Goal: Task Accomplishment & Management: Manage account settings

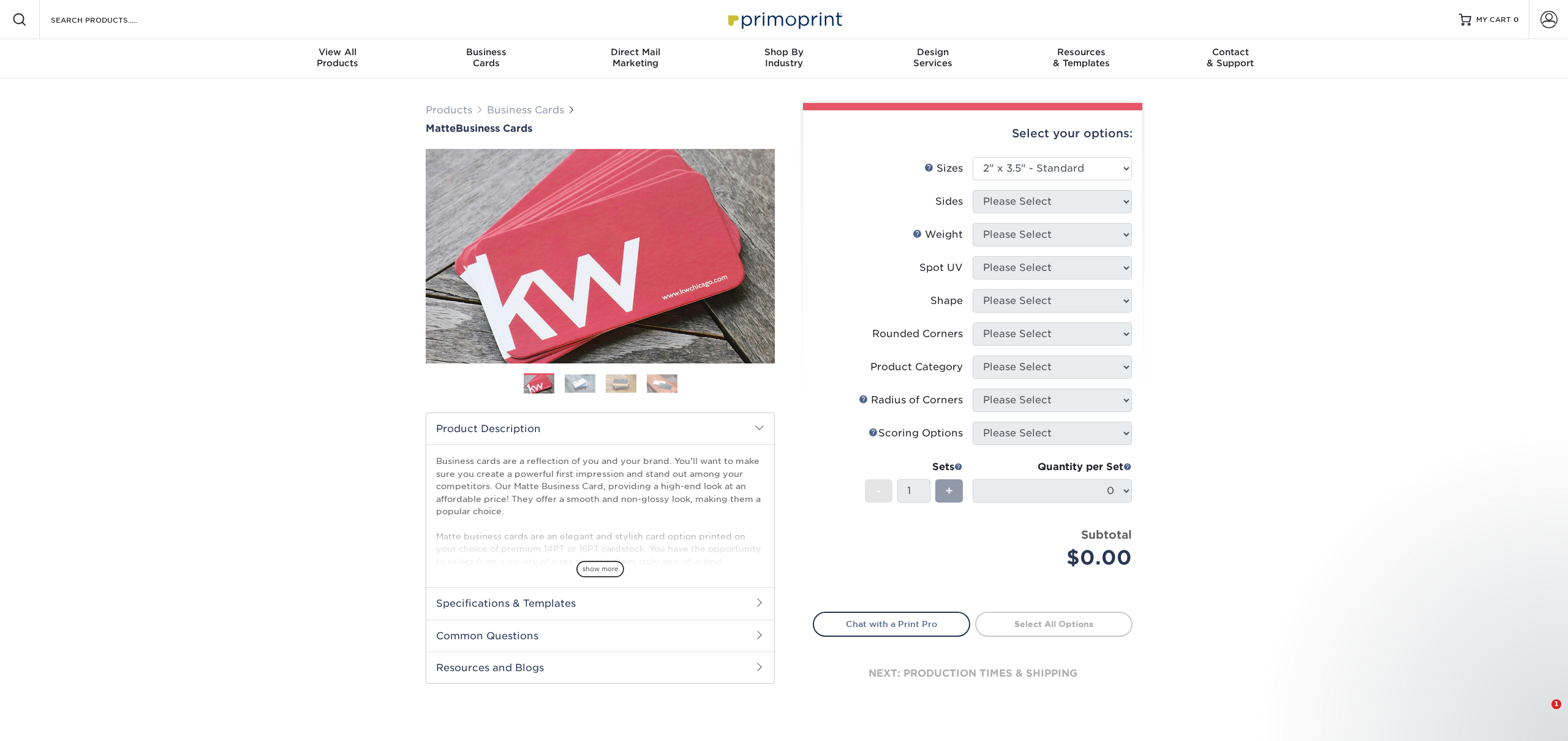
select select "2.00x3.50"
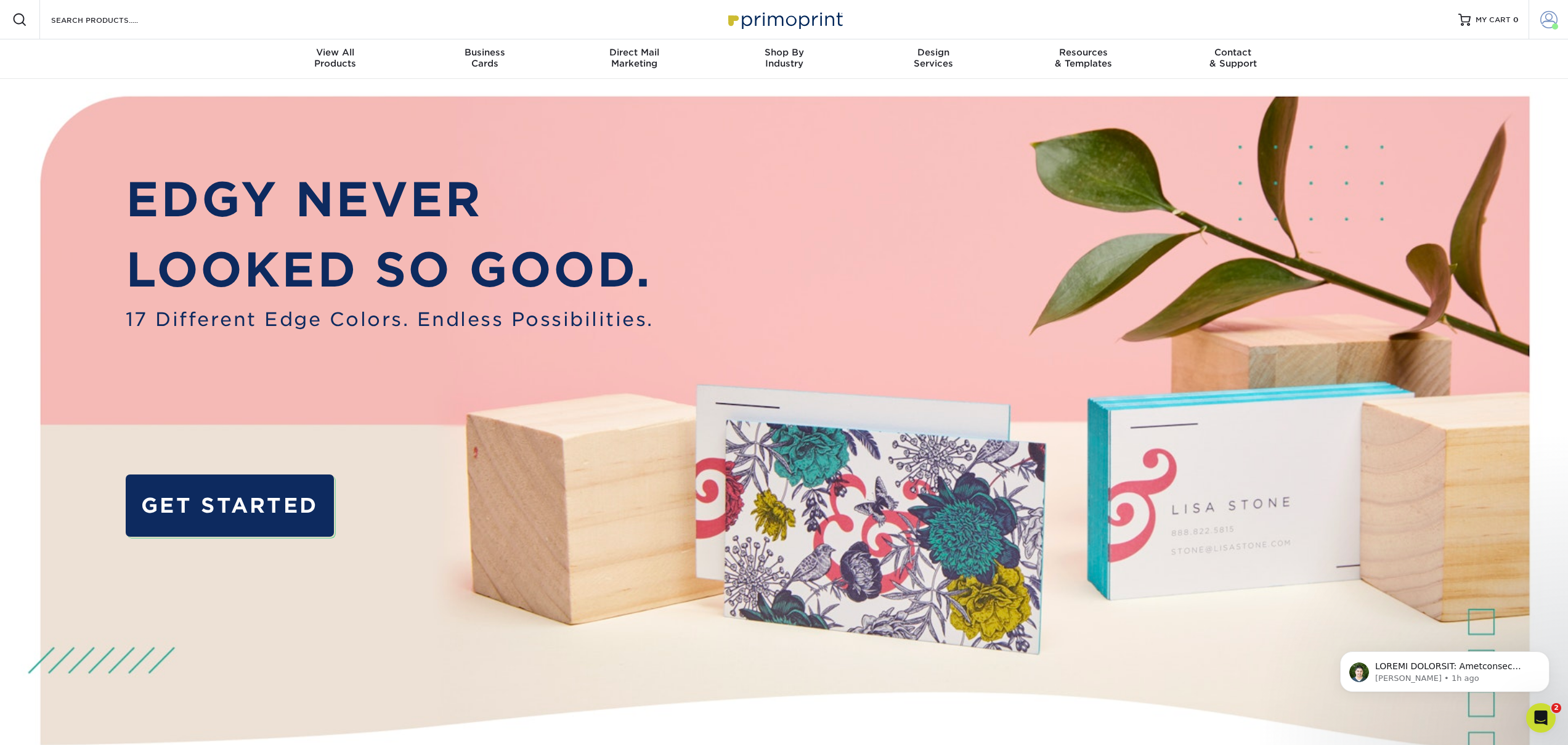
click at [1543, 27] on span at bounding box center [1549, 19] width 18 height 18
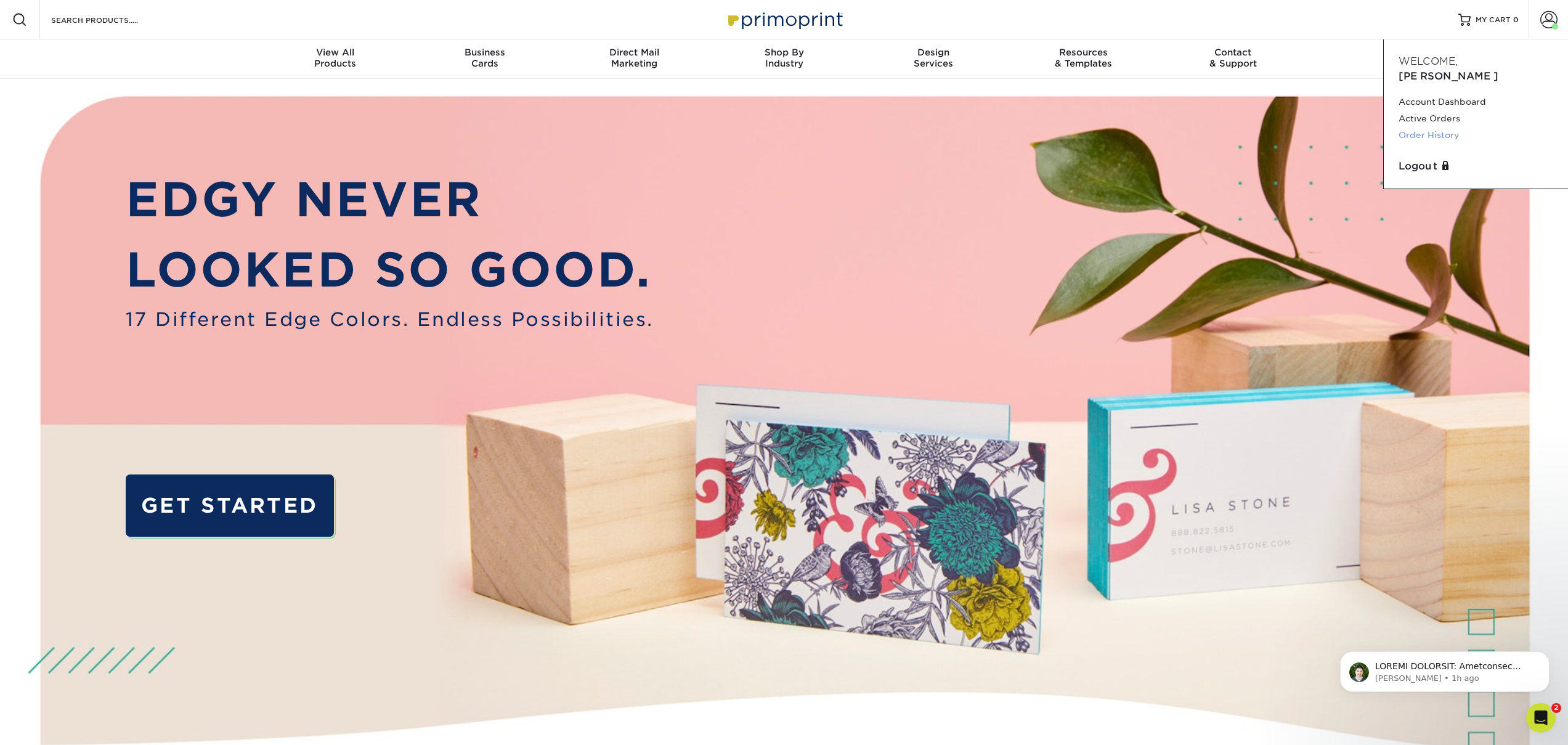
click at [1448, 127] on link "Order History" at bounding box center [1476, 135] width 155 height 17
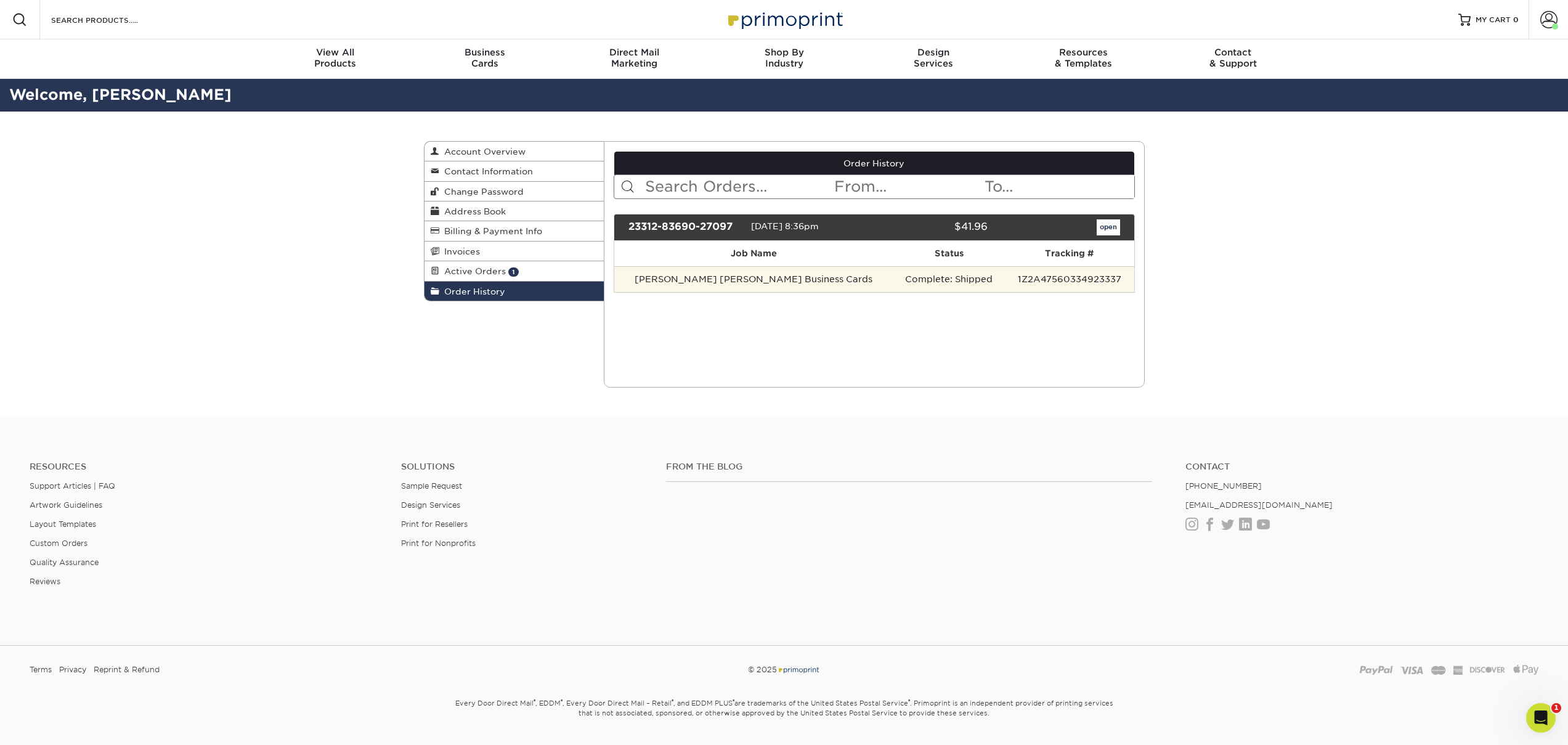
click at [824, 282] on td "Connor Fiehler Business Cards" at bounding box center [753, 279] width 279 height 26
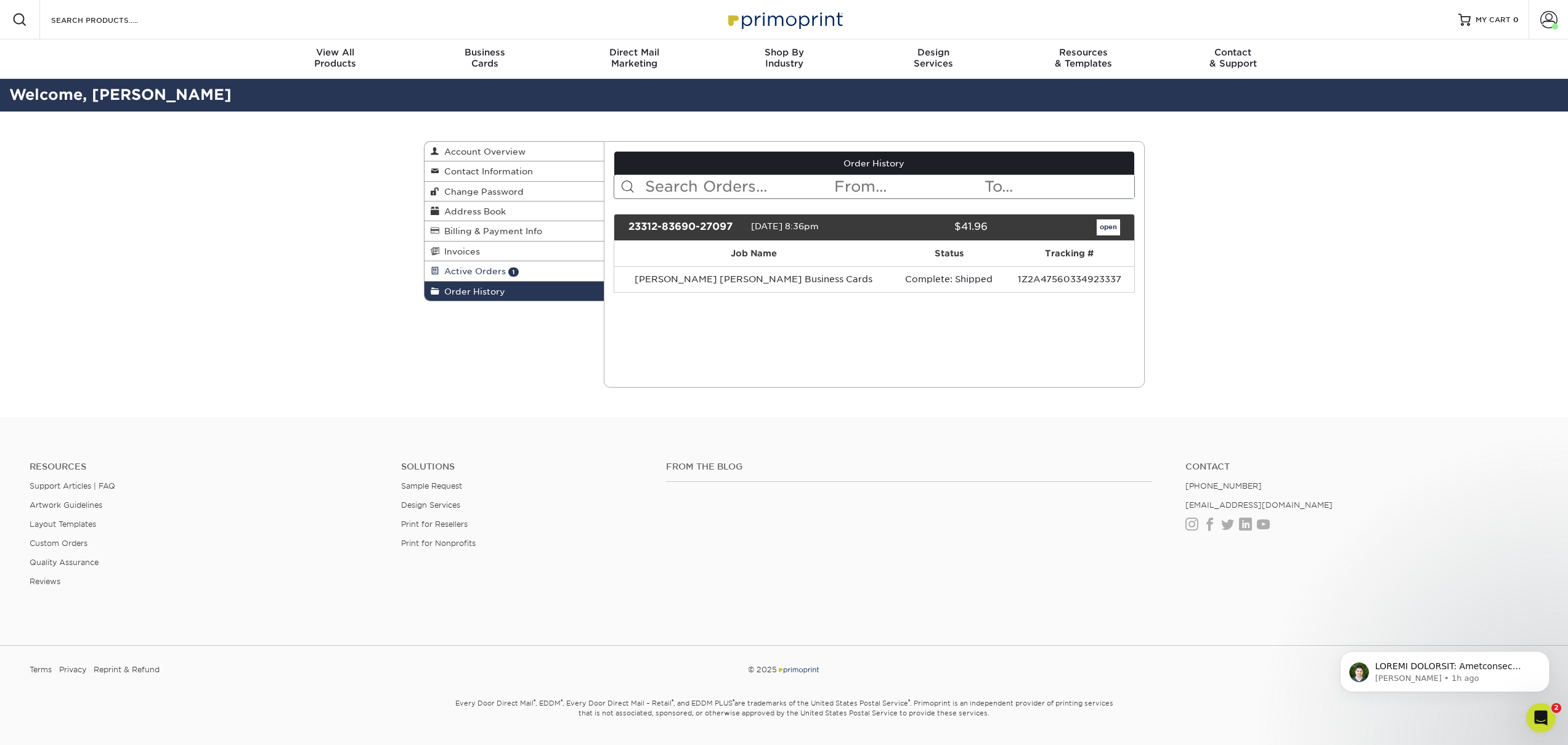
click at [493, 273] on span "Active Orders" at bounding box center [472, 272] width 66 height 10
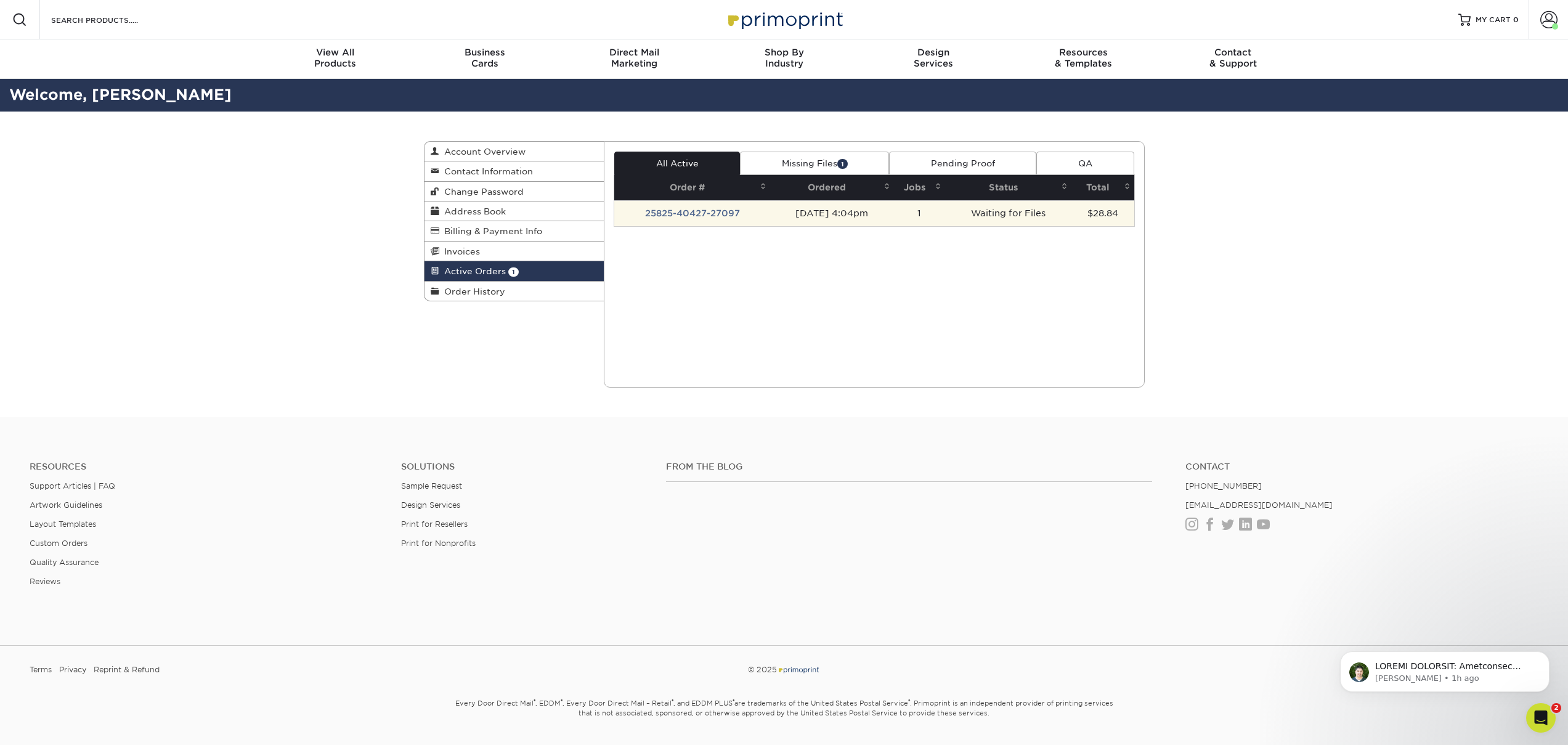
click at [788, 213] on td "08/25/2025 4:04pm" at bounding box center [832, 213] width 124 height 26
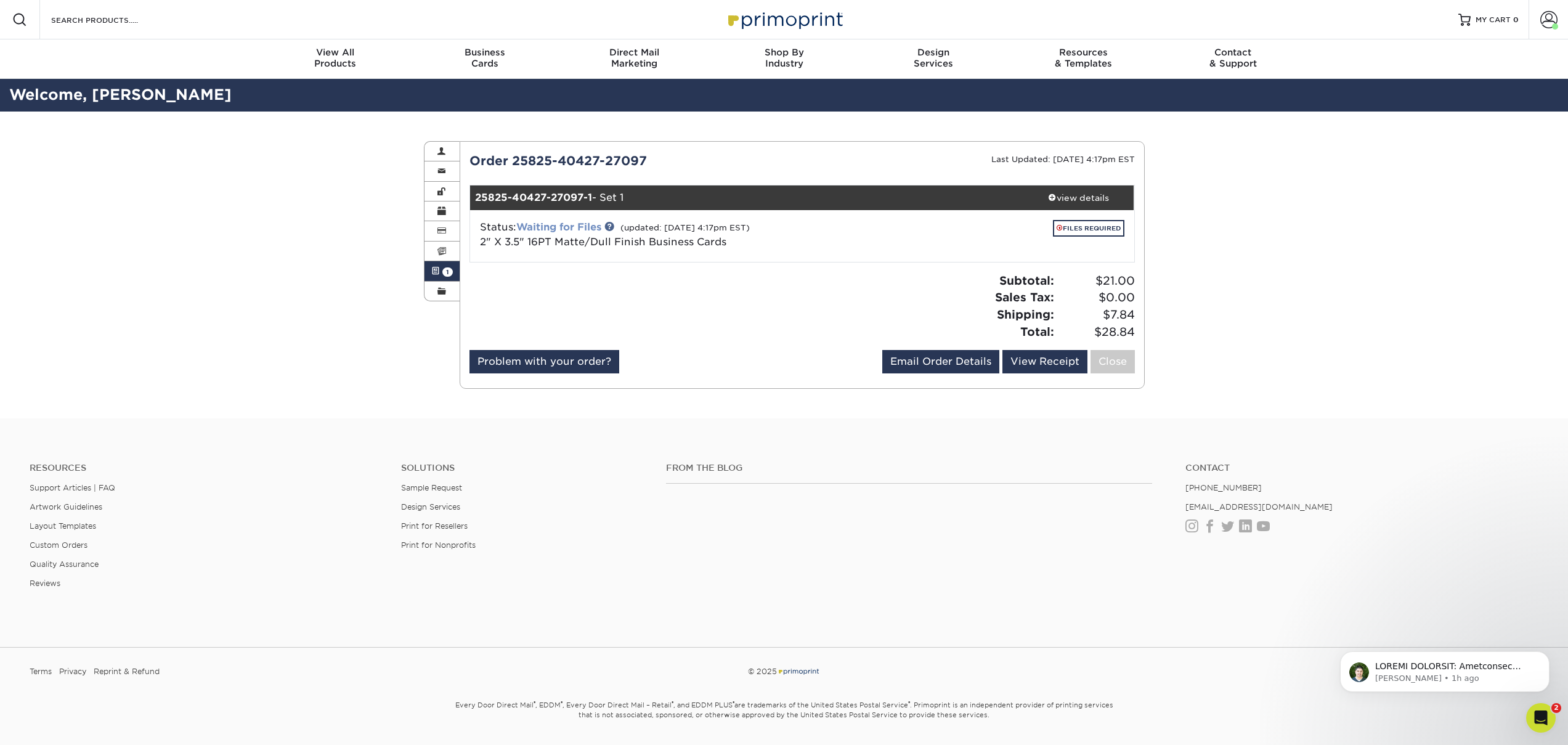
click at [593, 226] on link "Waiting for Files" at bounding box center [558, 227] width 85 height 12
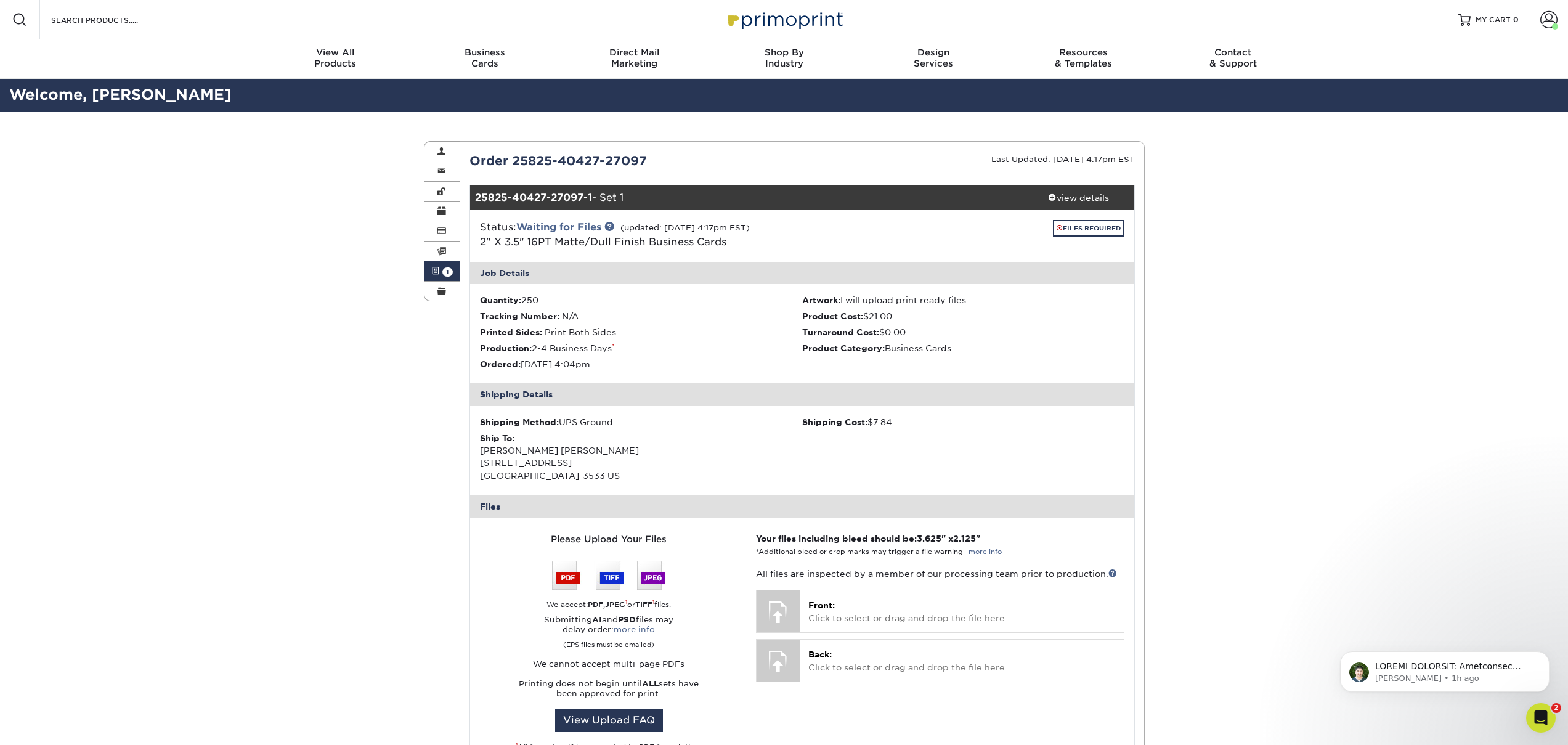
scroll to position [109, 0]
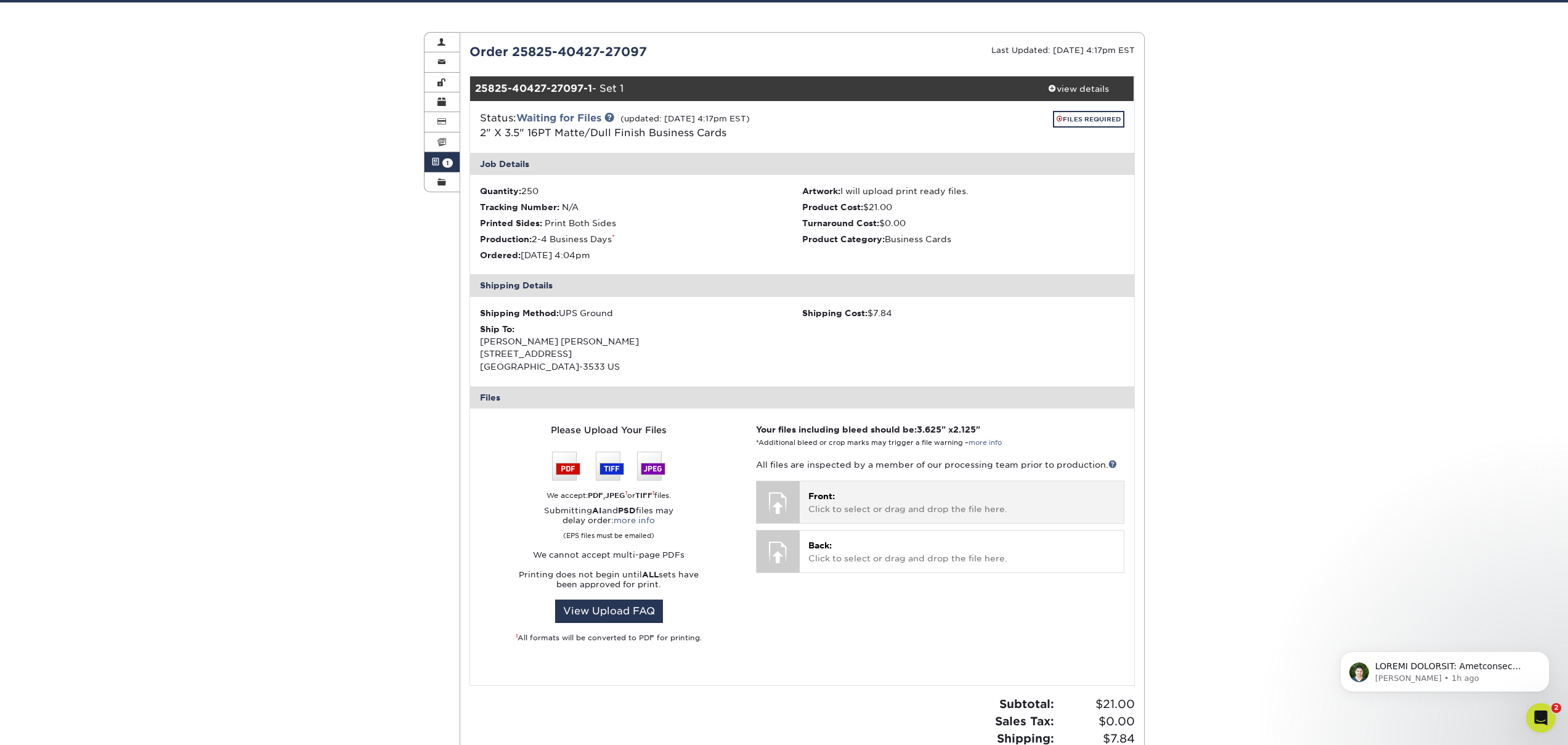
click at [881, 500] on p "Front: Click to select or drag and drop the file here." at bounding box center [961, 502] width 306 height 25
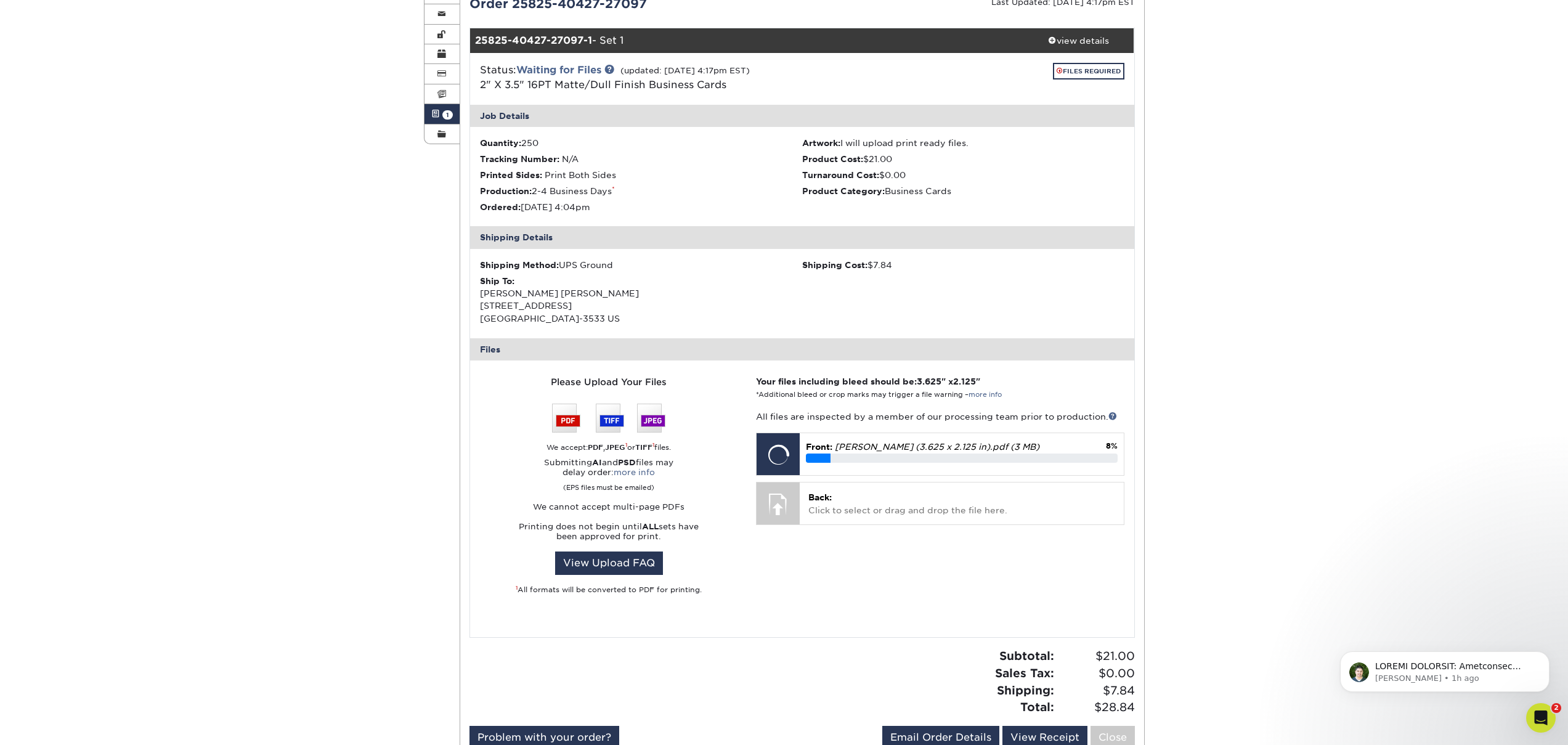
scroll to position [220, 0]
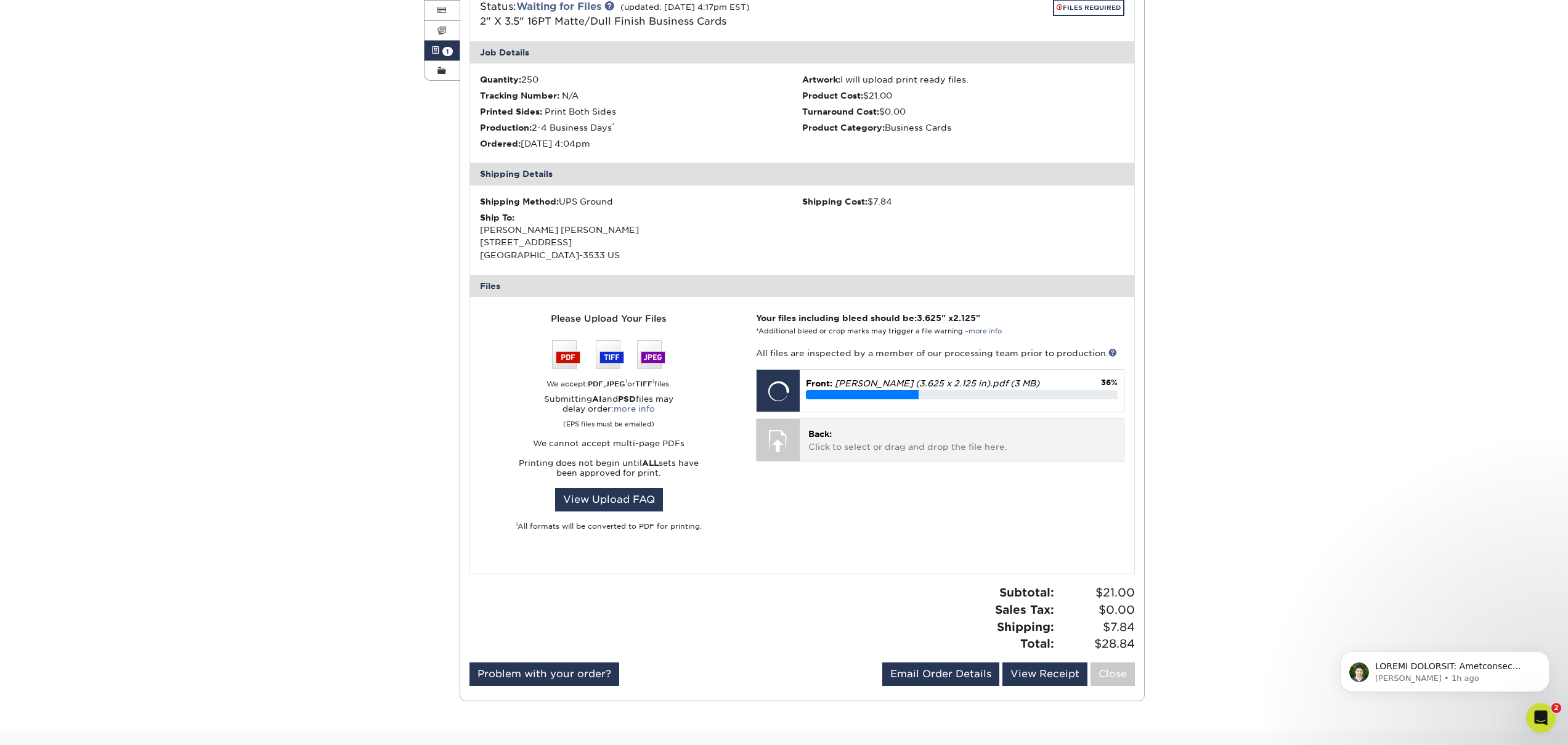
click at [971, 448] on p "Back: Click to select or drag and drop the file here." at bounding box center [961, 440] width 306 height 25
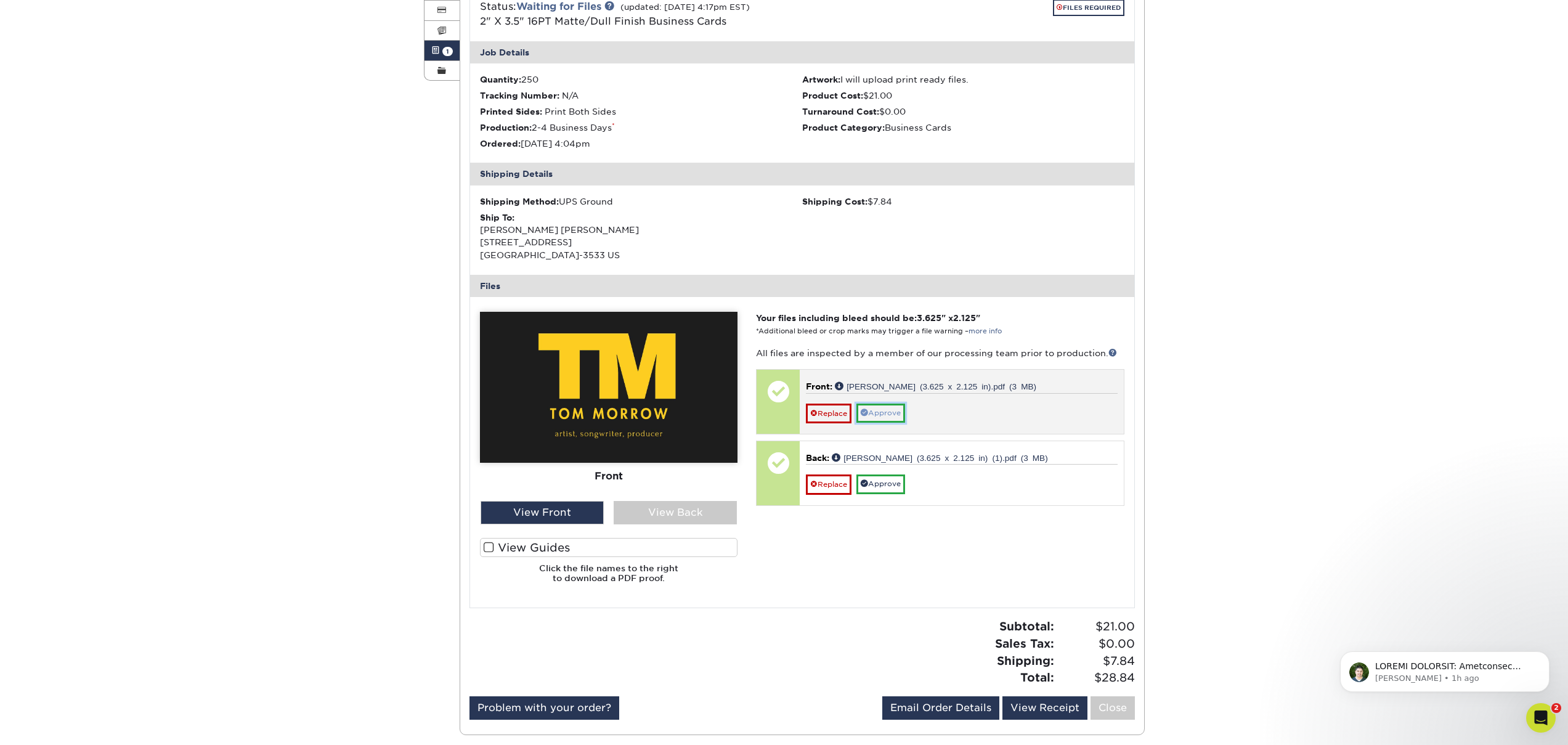
click at [882, 416] on link "Approve" at bounding box center [881, 413] width 49 height 19
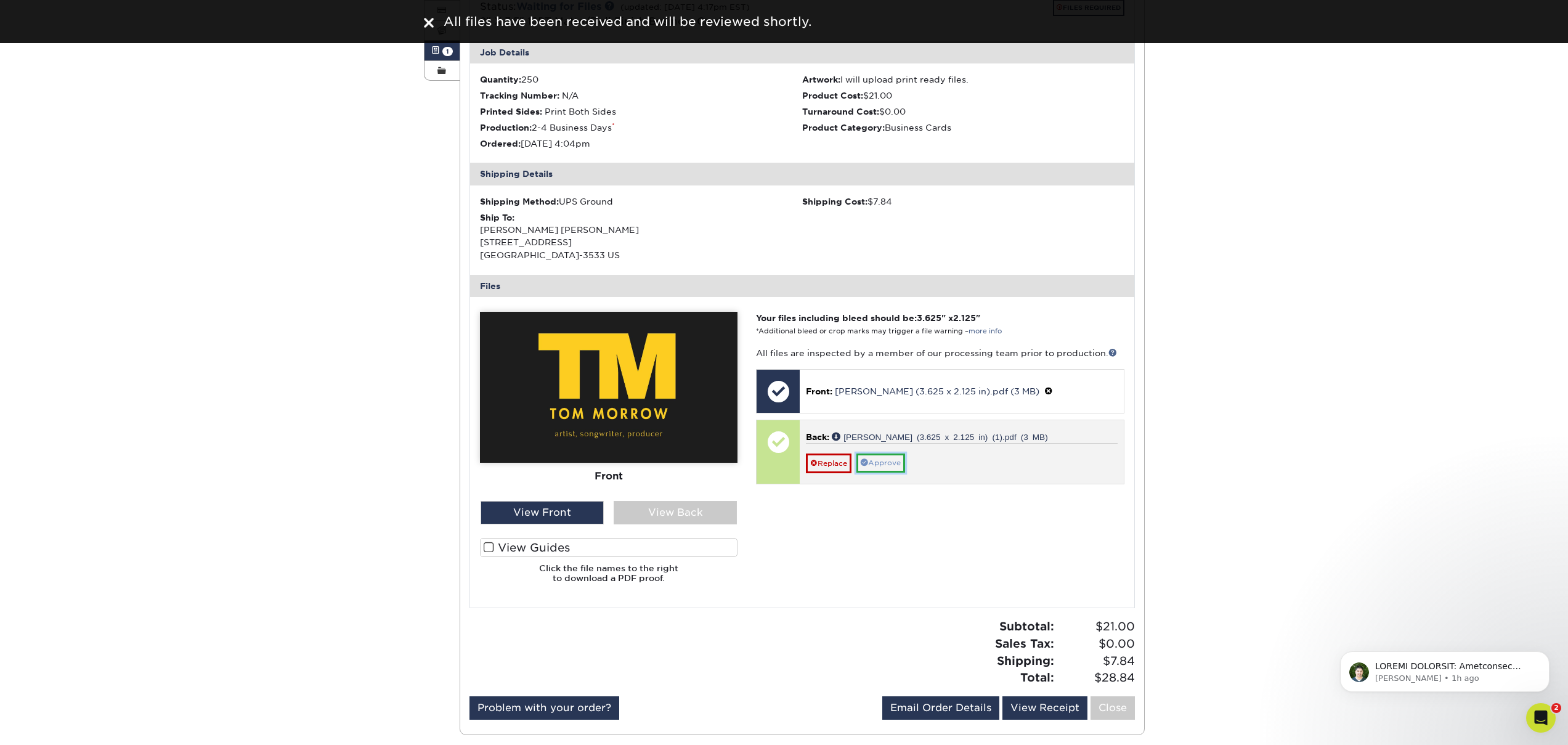
click at [878, 462] on link "Approve" at bounding box center [881, 463] width 49 height 19
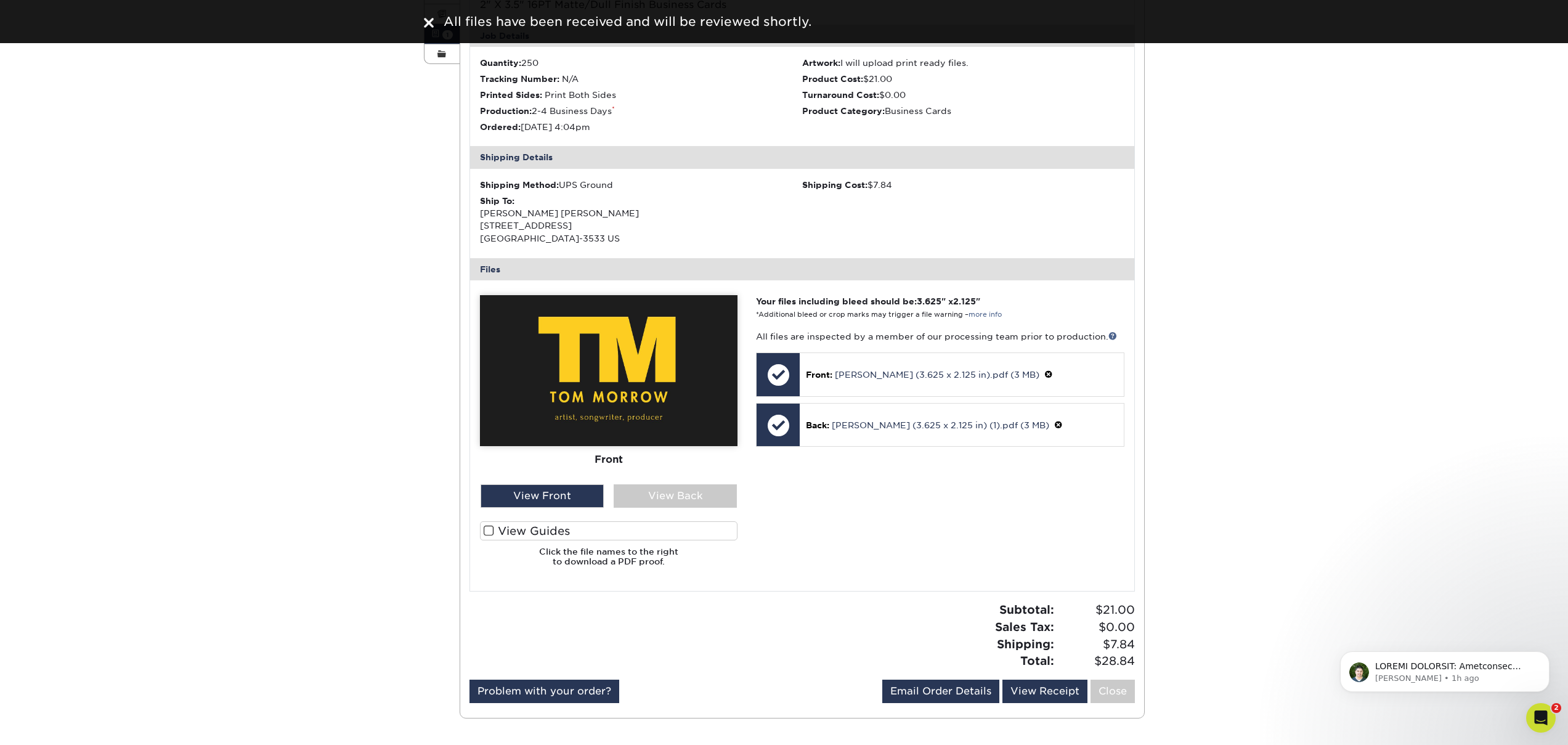
scroll to position [240, 0]
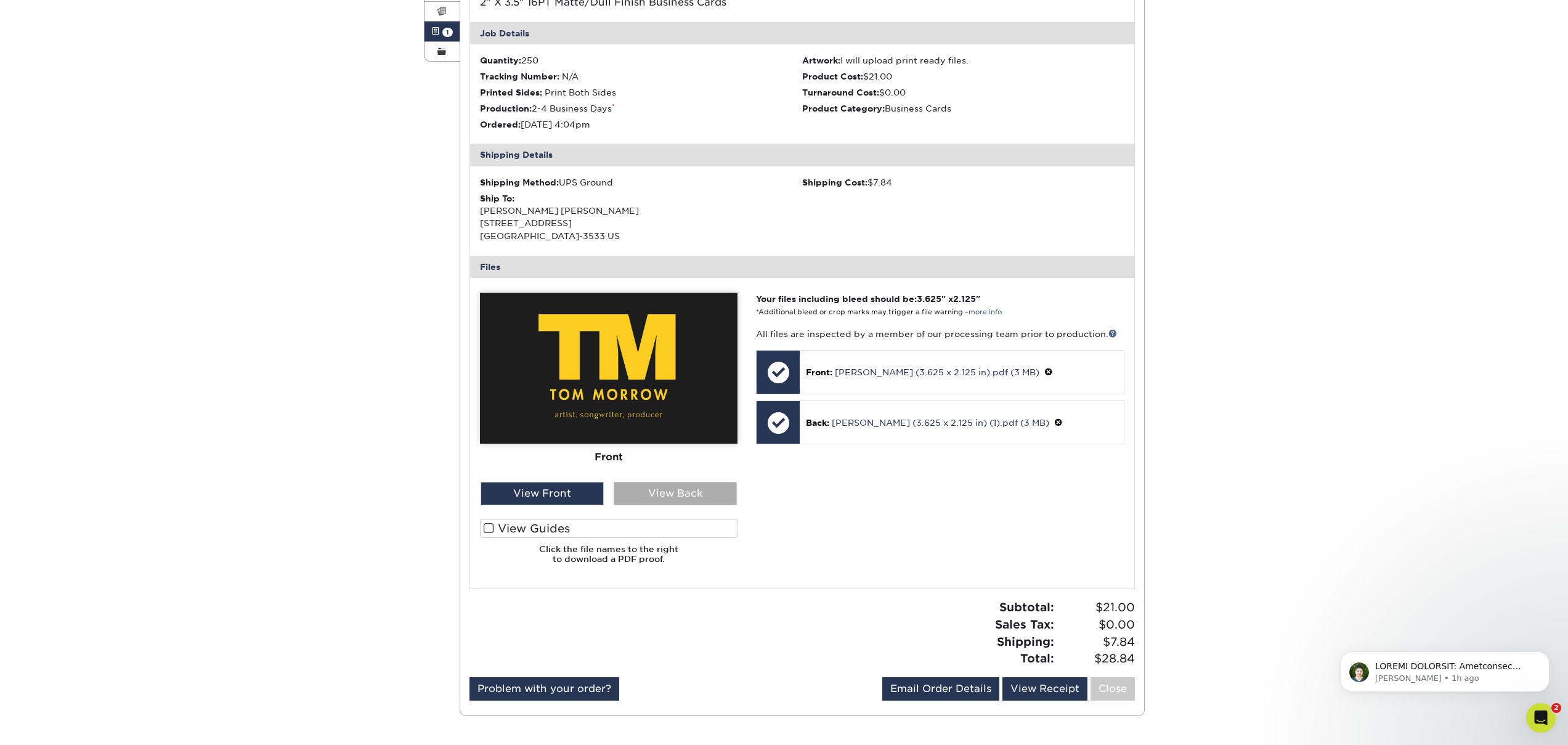
click at [699, 501] on div "View Back" at bounding box center [675, 494] width 123 height 23
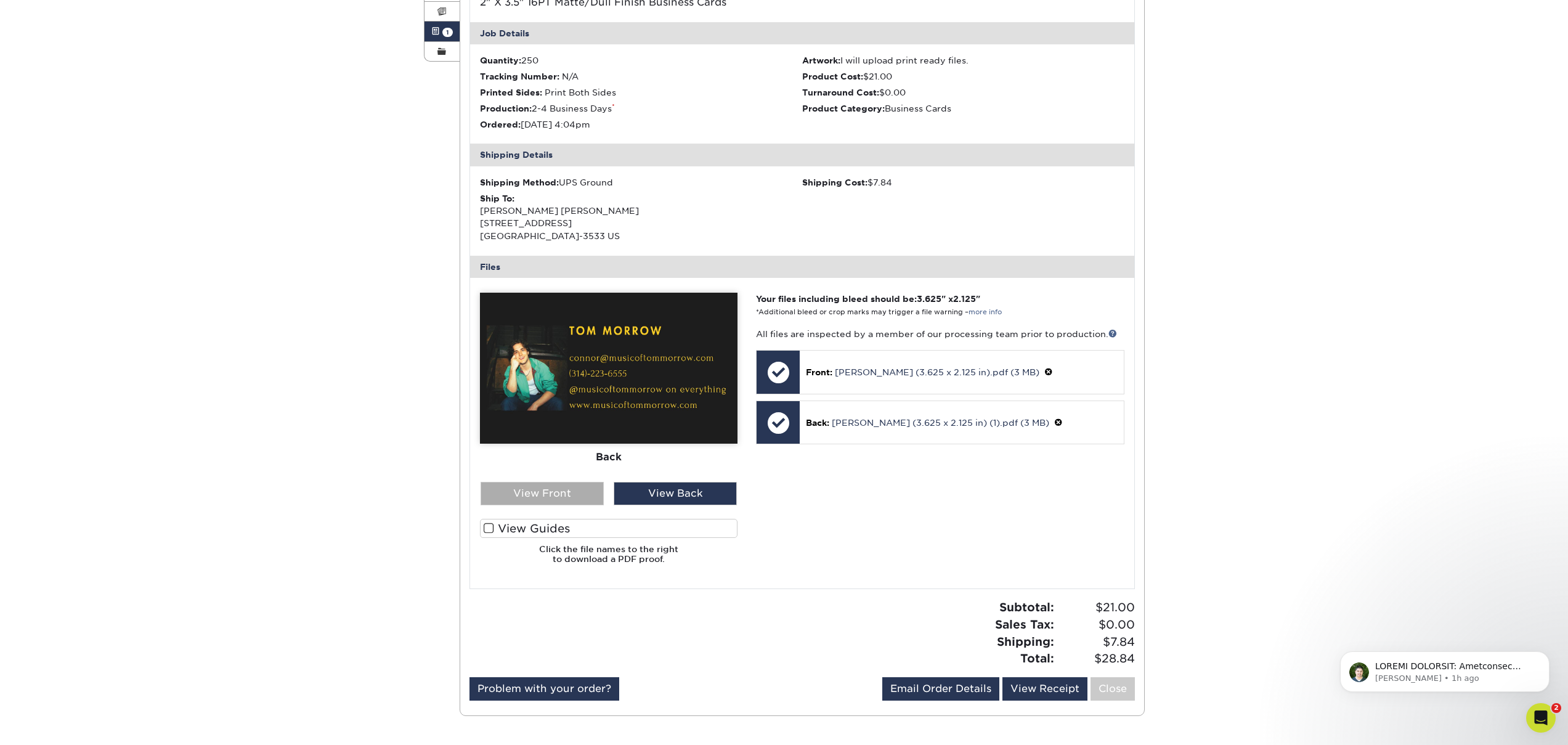
click at [582, 494] on div "View Front" at bounding box center [541, 494] width 123 height 23
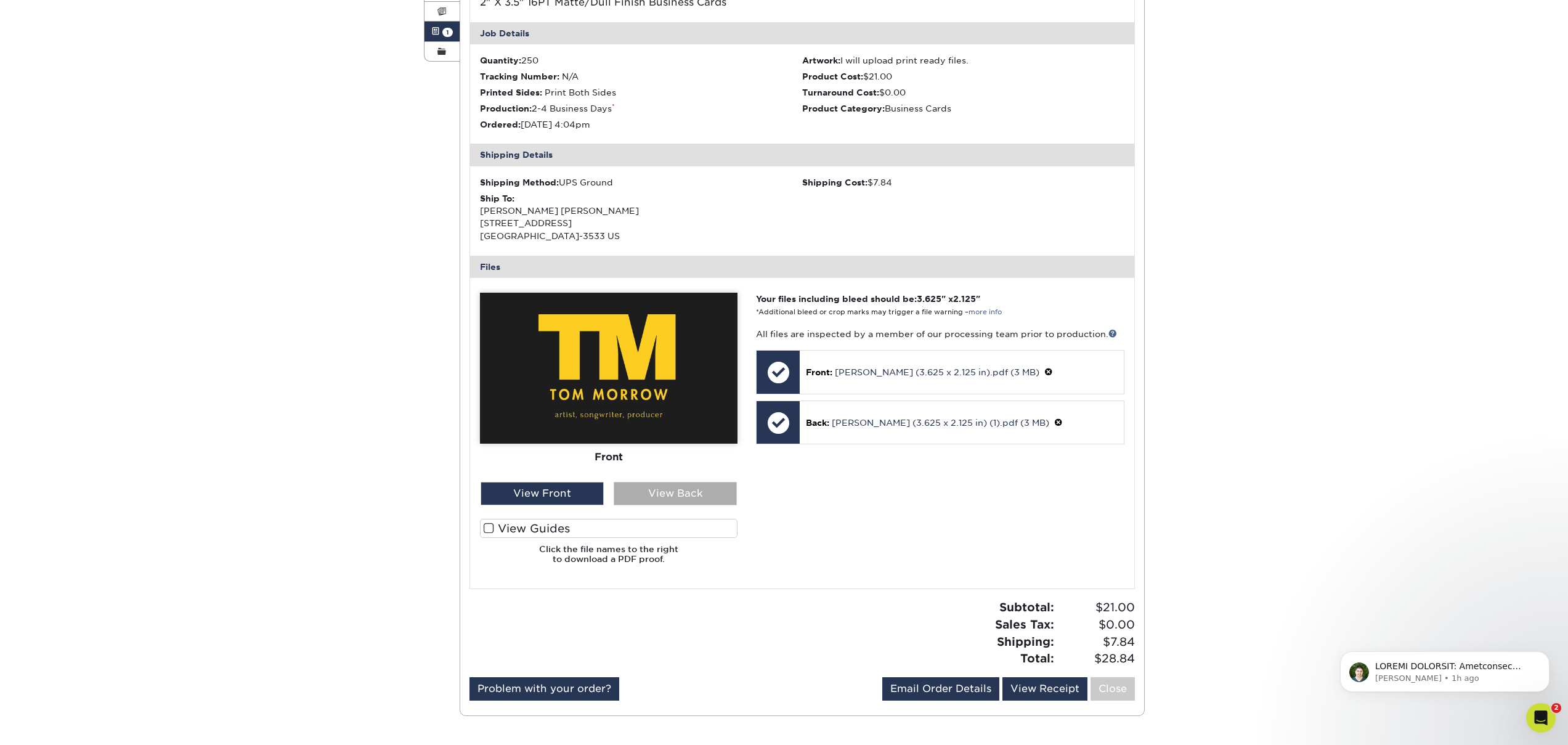
click at [675, 497] on div "View Back" at bounding box center [675, 494] width 123 height 23
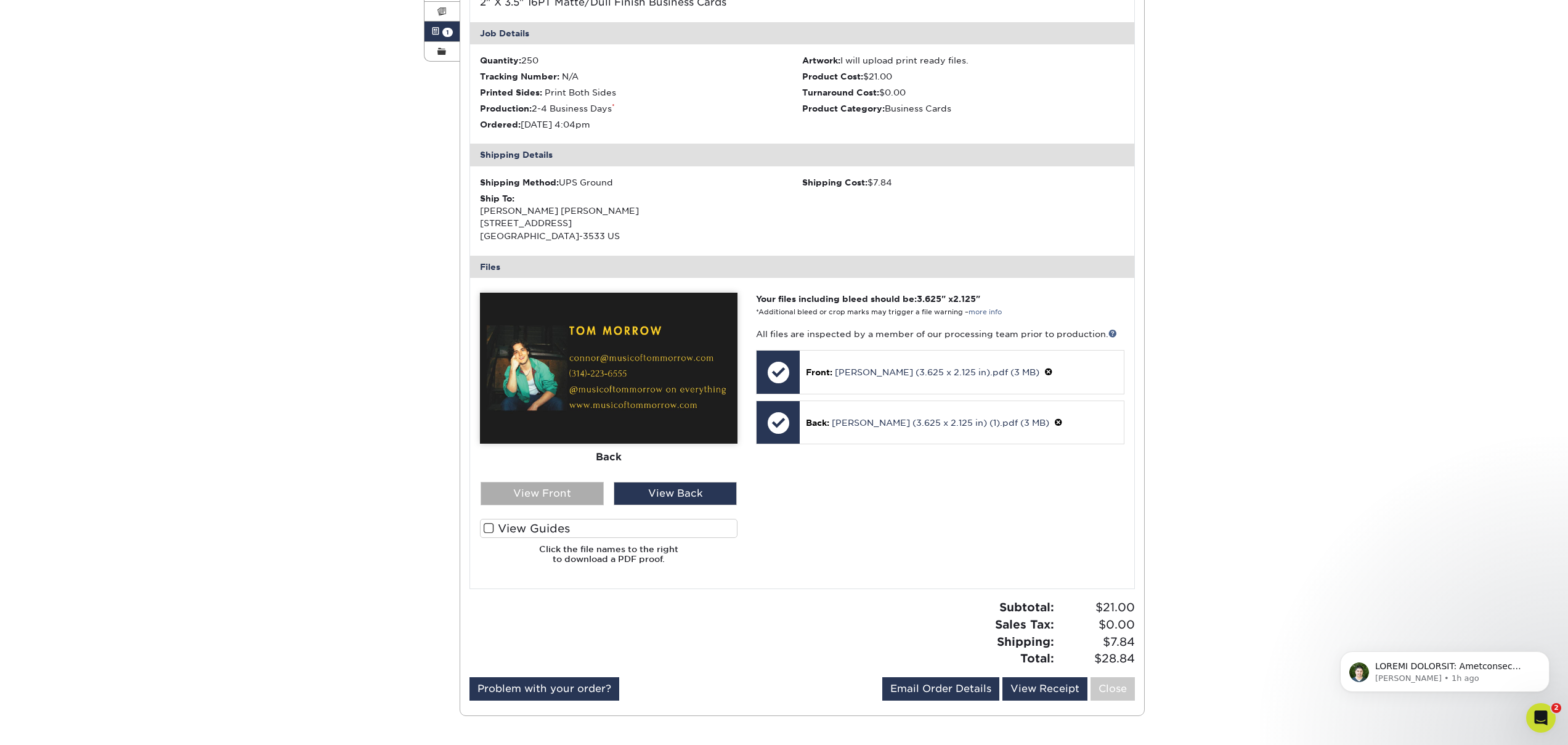
click at [586, 496] on div "View Front" at bounding box center [541, 494] width 123 height 23
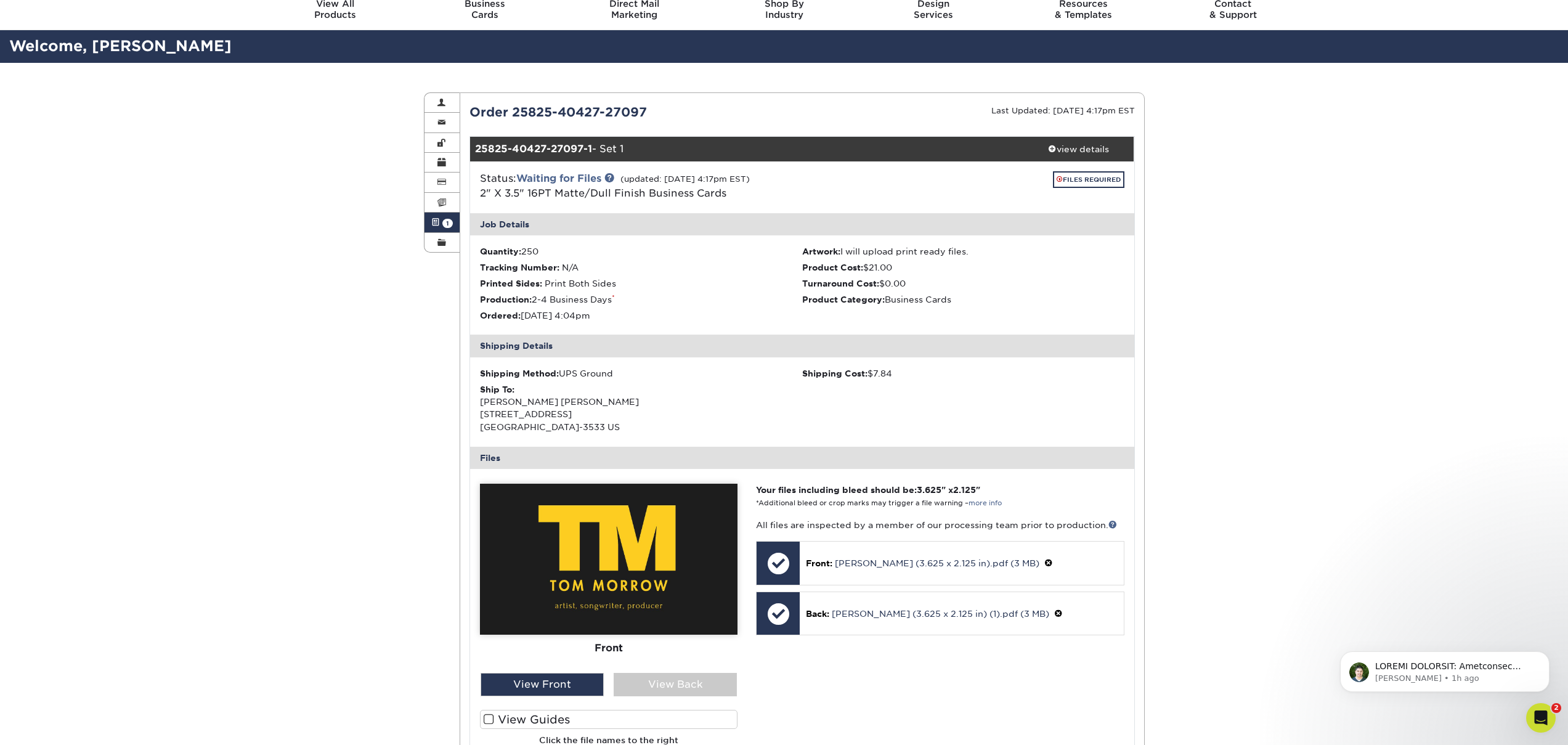
scroll to position [45, 0]
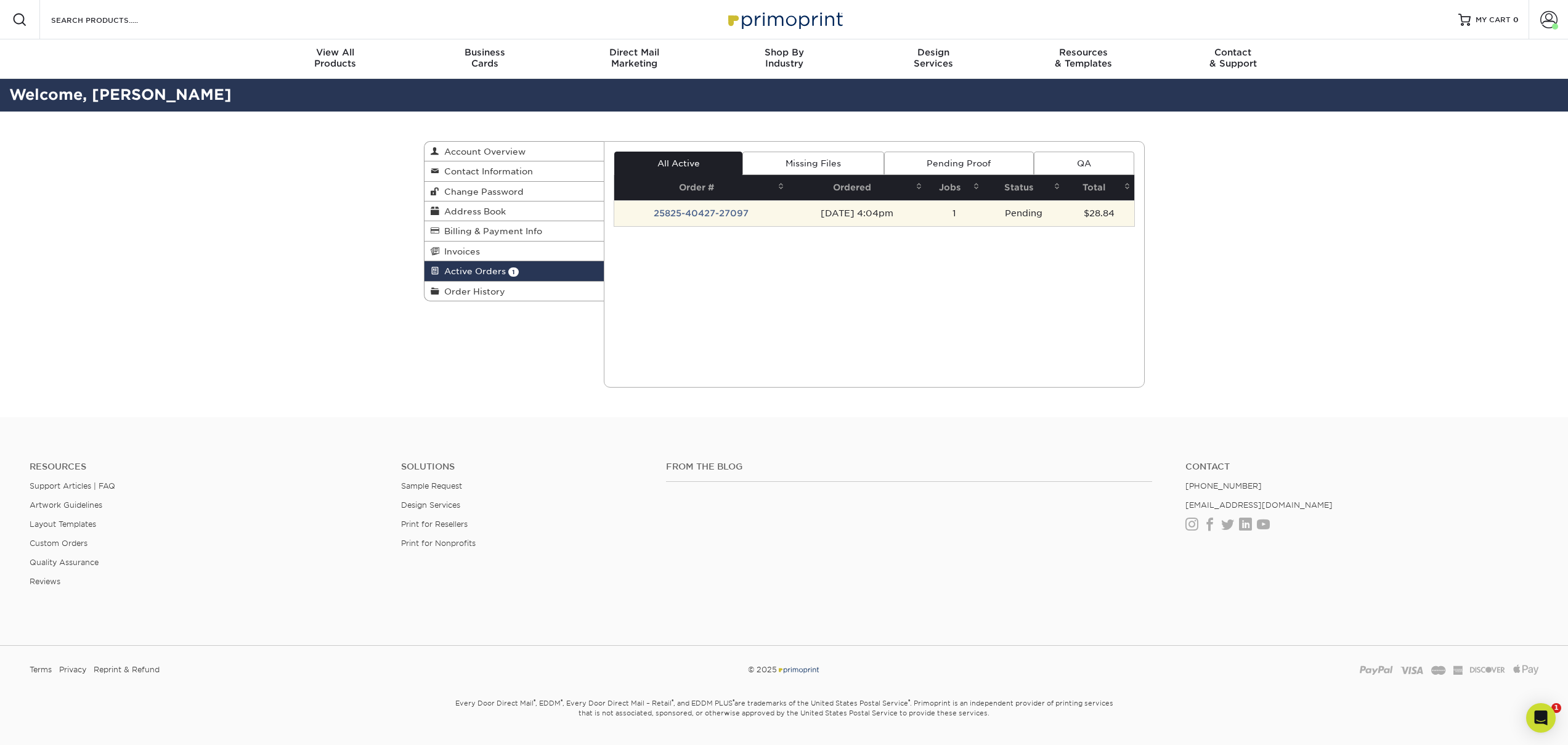
click at [755, 215] on td "25825-40427-27097" at bounding box center [701, 213] width 173 height 26
